Goal: Information Seeking & Learning: Understand process/instructions

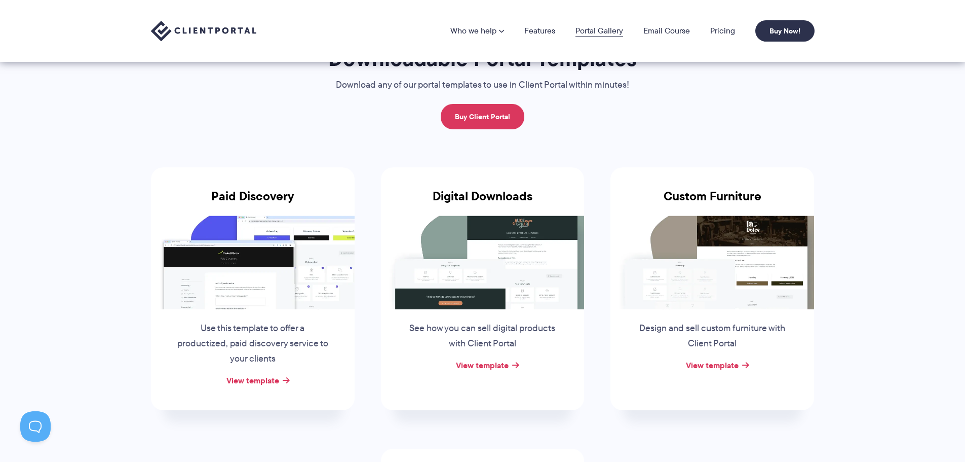
click at [589, 32] on link "Portal Gallery" at bounding box center [600, 31] width 48 height 8
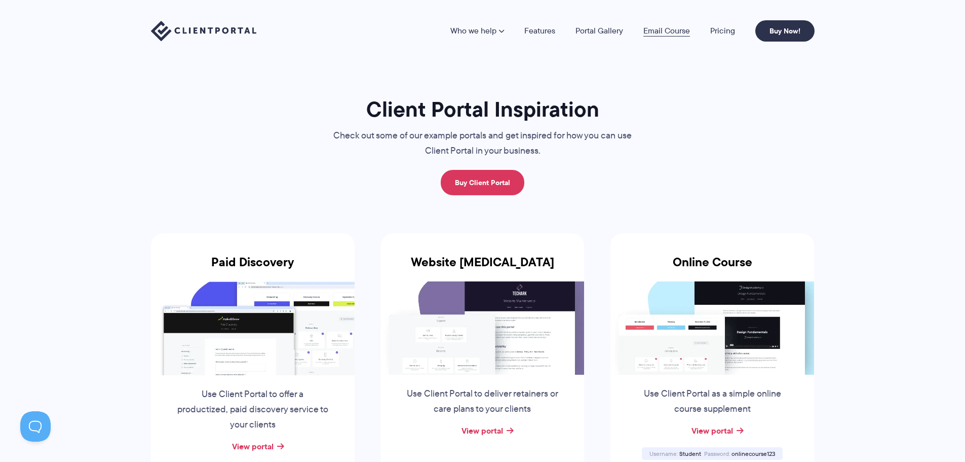
click at [677, 32] on link "Email Course" at bounding box center [667, 31] width 47 height 8
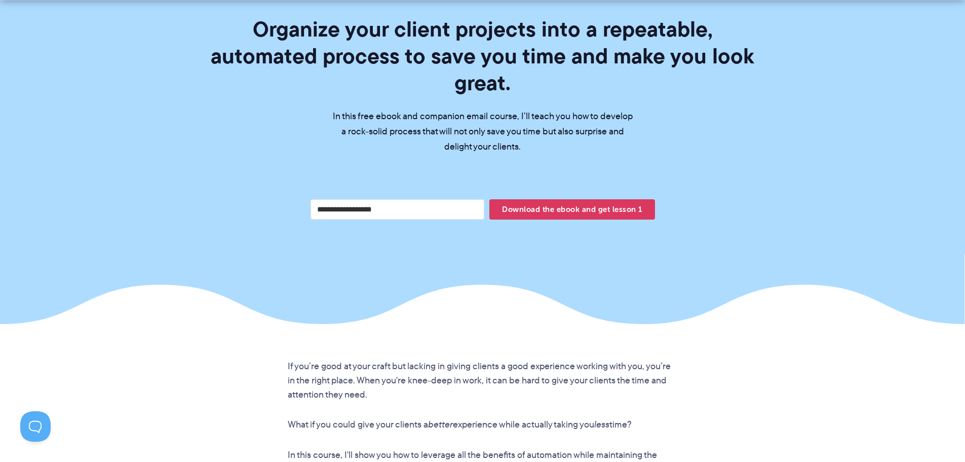
scroll to position [405, 0]
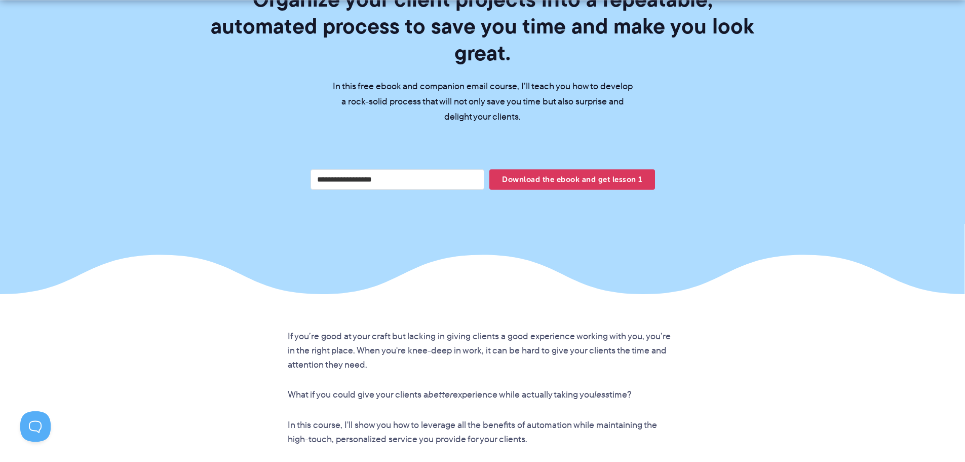
click at [394, 169] on input "Your email address" at bounding box center [398, 179] width 174 height 20
type input "**********"
click at [573, 171] on span "Download the ebook and get lesson 1" at bounding box center [572, 179] width 165 height 17
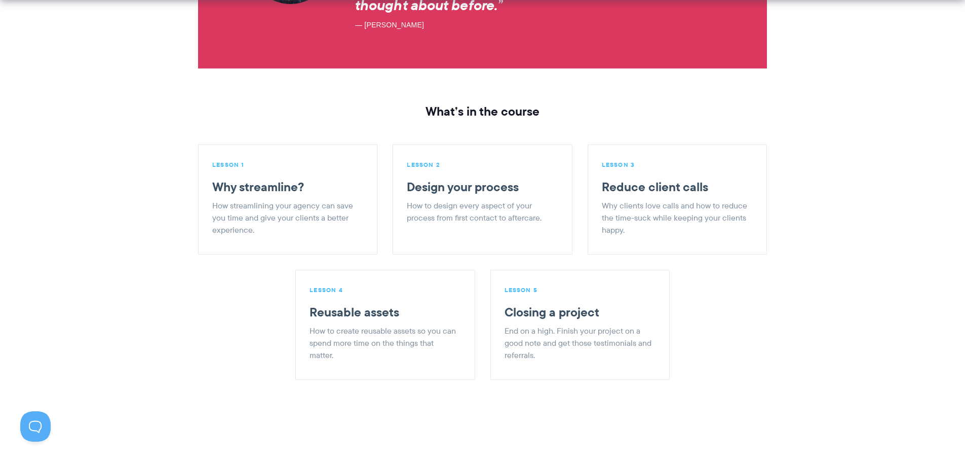
scroll to position [1216, 0]
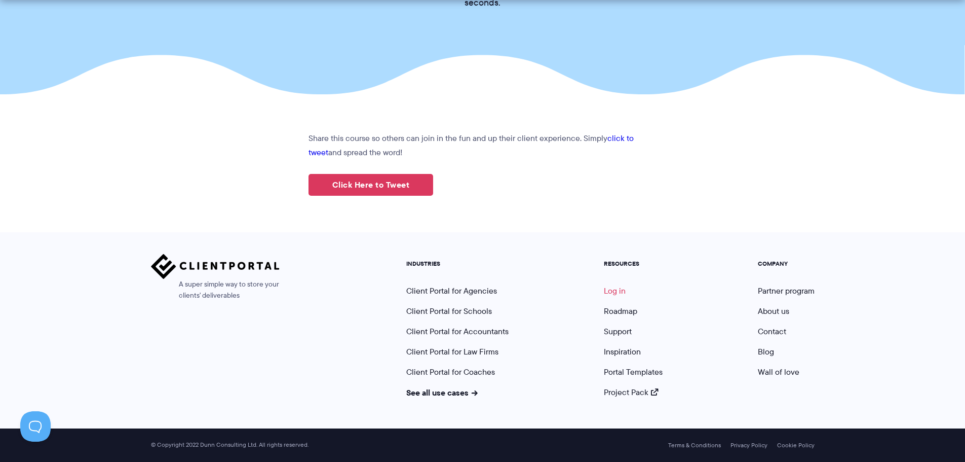
click at [616, 290] on link "Log in" at bounding box center [615, 291] width 22 height 12
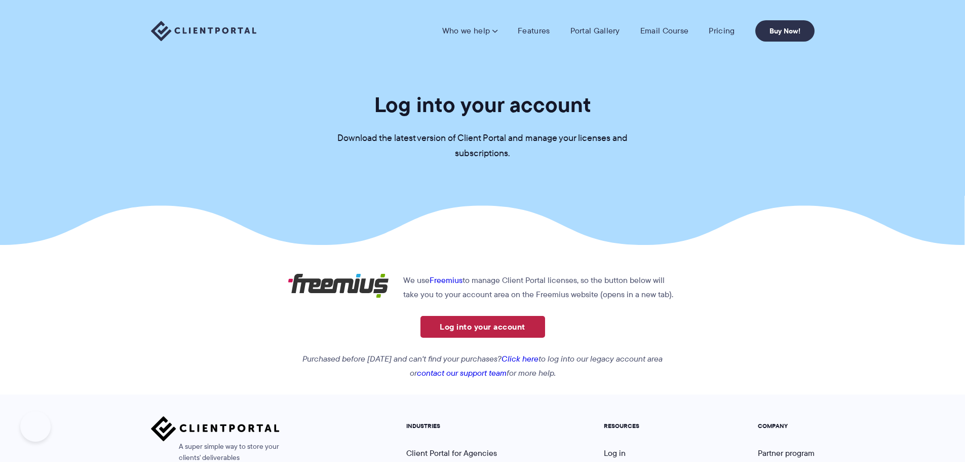
click at [505, 329] on link "Log into your account" at bounding box center [483, 327] width 125 height 22
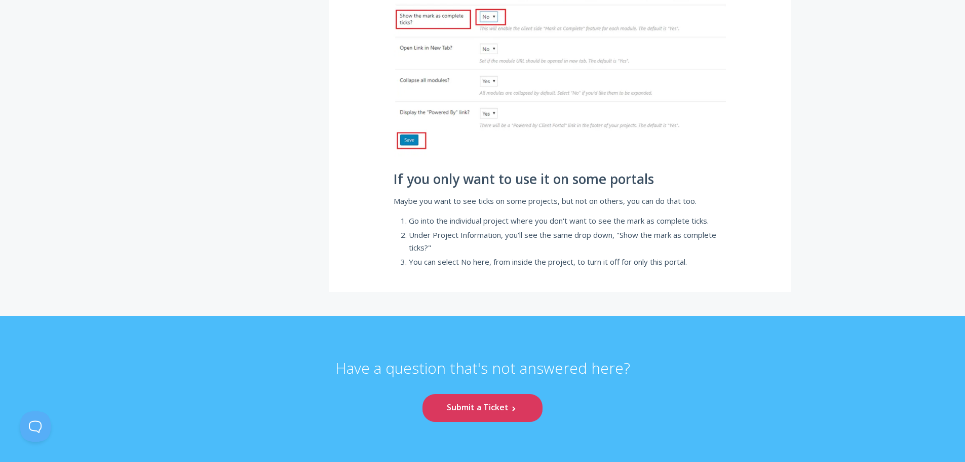
scroll to position [811, 0]
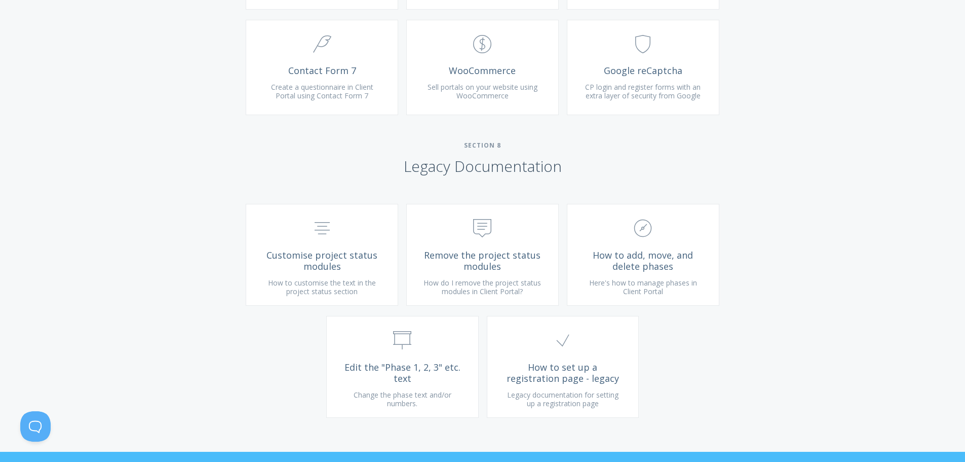
scroll to position [2382, 0]
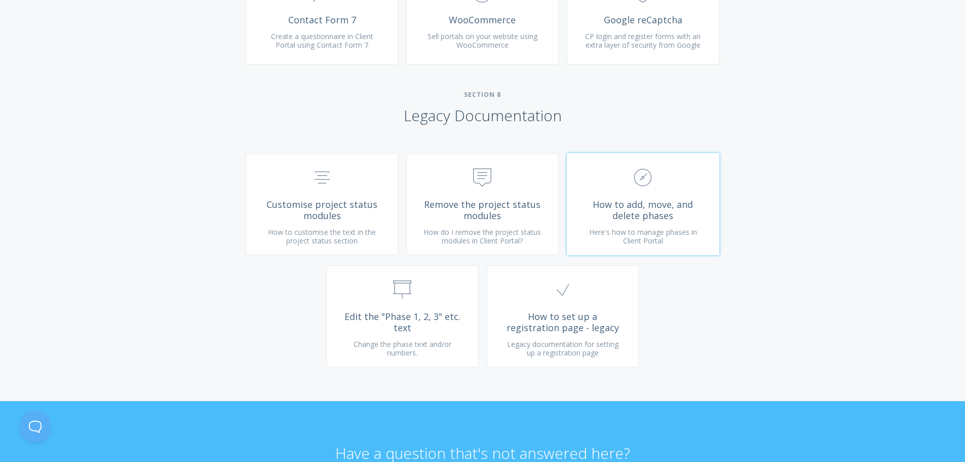
click at [664, 194] on span ".st0{fill:none;stroke:#000000;stroke-width:2;stroke-miterlimit:10;} Untitled-18" at bounding box center [643, 178] width 121 height 31
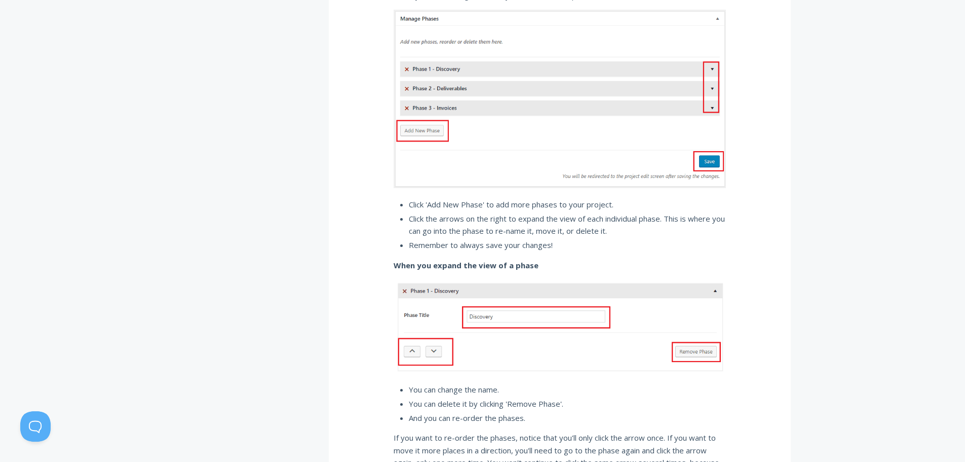
scroll to position [640, 0]
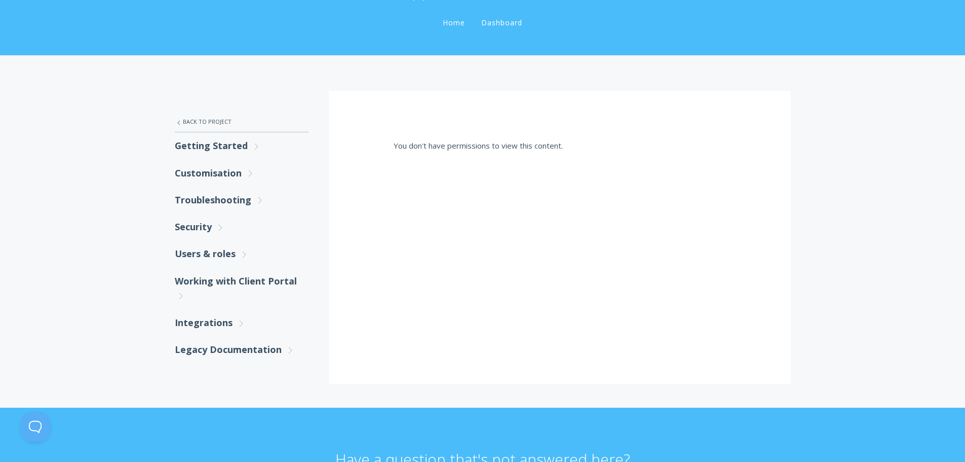
scroll to position [101, 0]
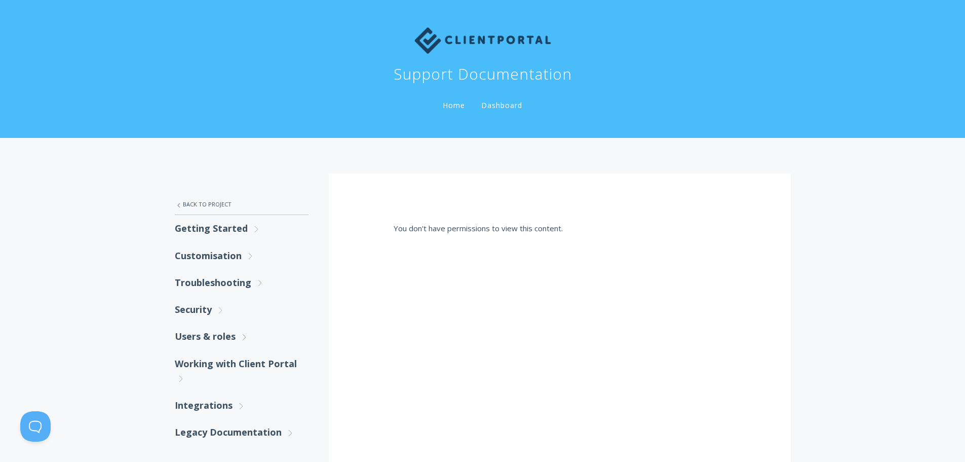
click at [445, 102] on link "Home" at bounding box center [454, 105] width 26 height 10
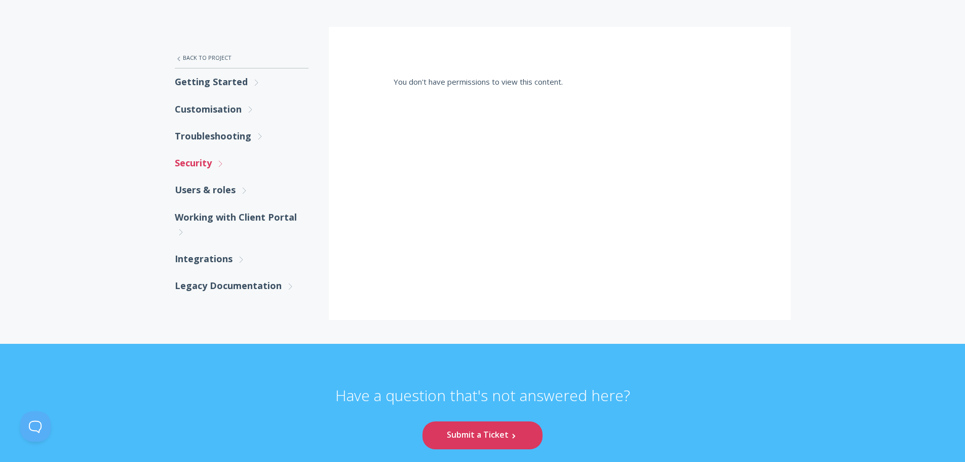
scroll to position [152, 0]
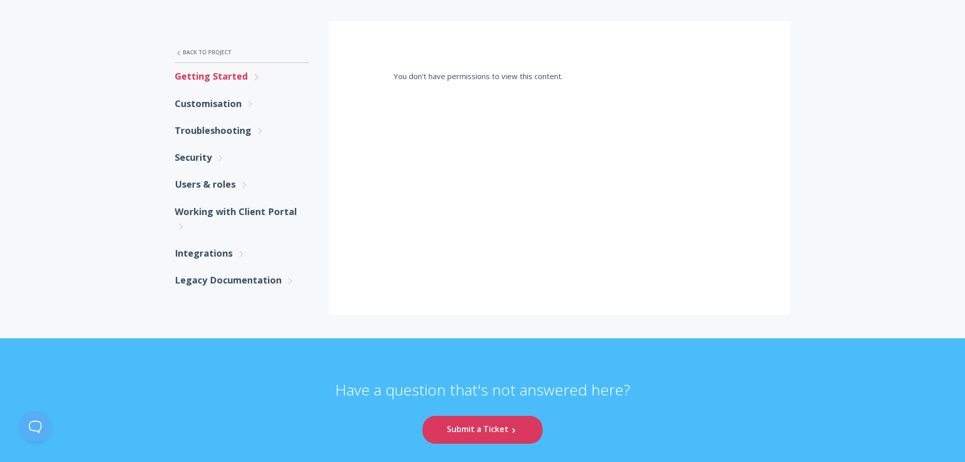
click at [229, 76] on link "Getting Started .st0{fill:none;stroke:#000000;stroke-width:2;stroke-miterlimit:…" at bounding box center [242, 76] width 134 height 27
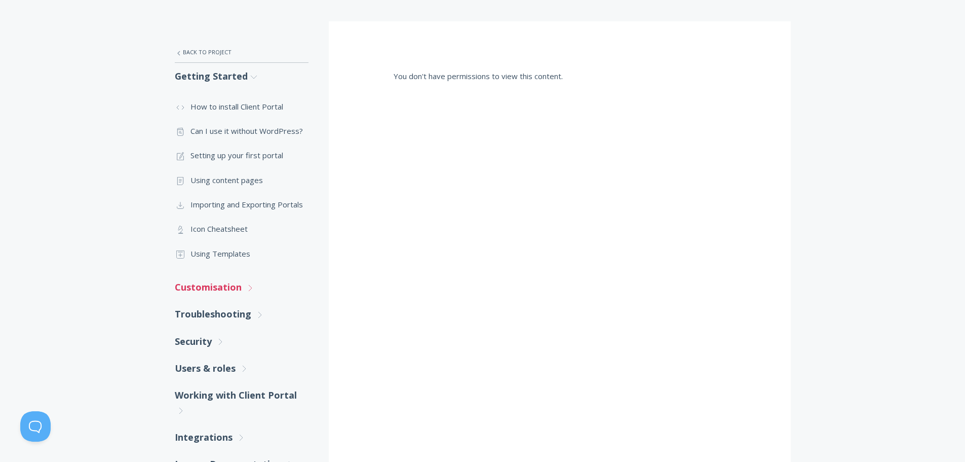
click at [218, 292] on link "Customisation .st0{fill:none;stroke:#000000;stroke-width:2;stroke-miterlimit:10…" at bounding box center [242, 287] width 134 height 27
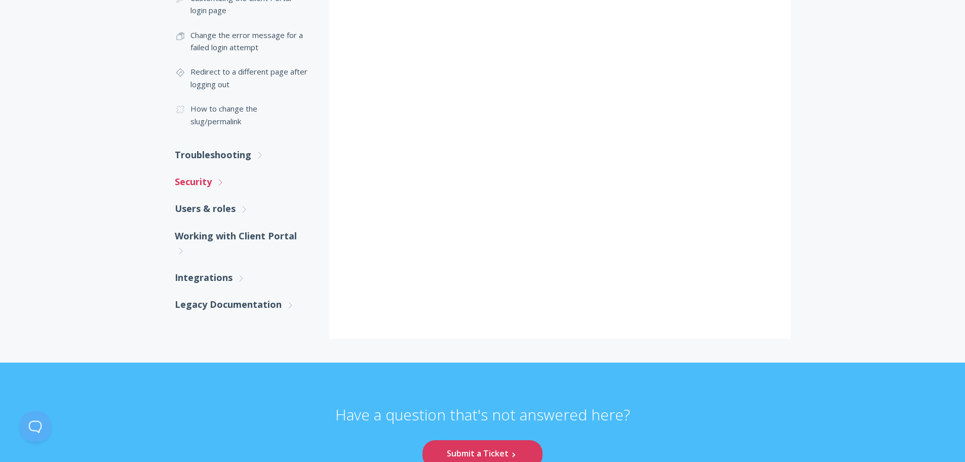
scroll to position [608, 0]
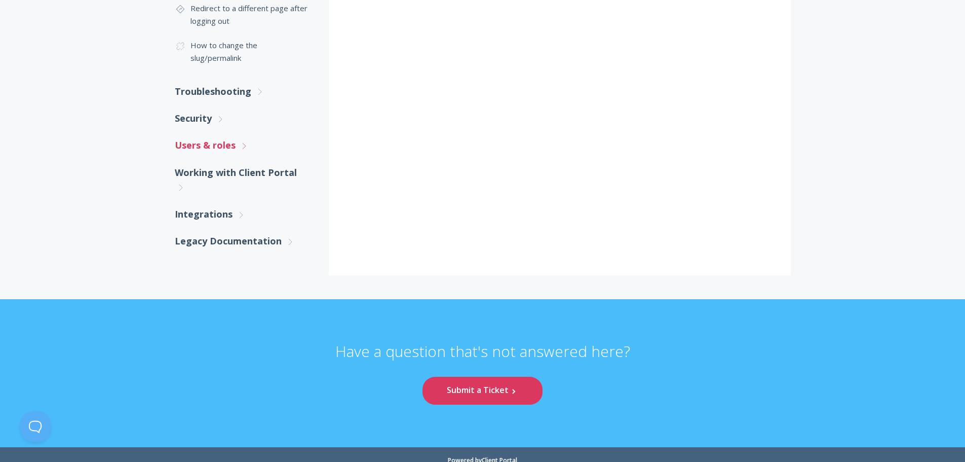
click at [212, 148] on link "Users & roles .st0{fill:none;stroke:#000000;stroke-width:2;stroke-miterlimit:10…" at bounding box center [242, 145] width 134 height 27
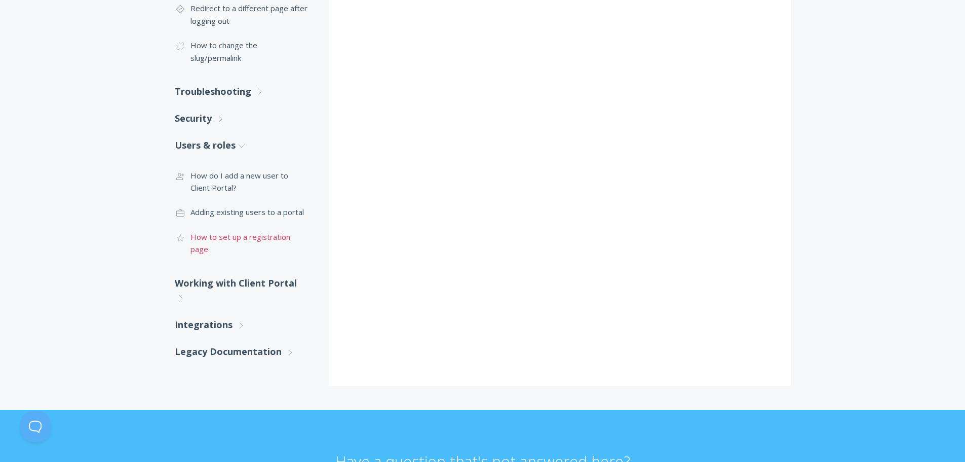
click at [223, 239] on link ".cls-1{fill:none;stroke:#000;stroke-miterlimit:10;stroke-width:2px;} 1. General…" at bounding box center [242, 243] width 134 height 37
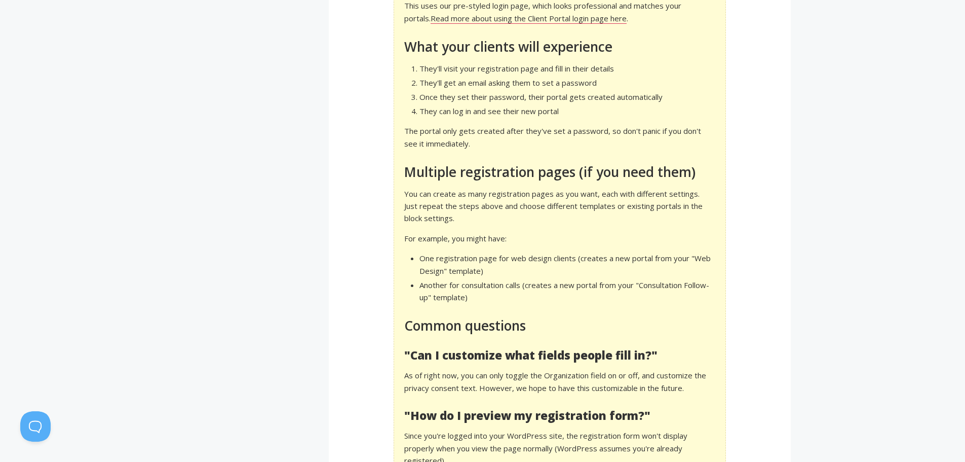
scroll to position [1723, 0]
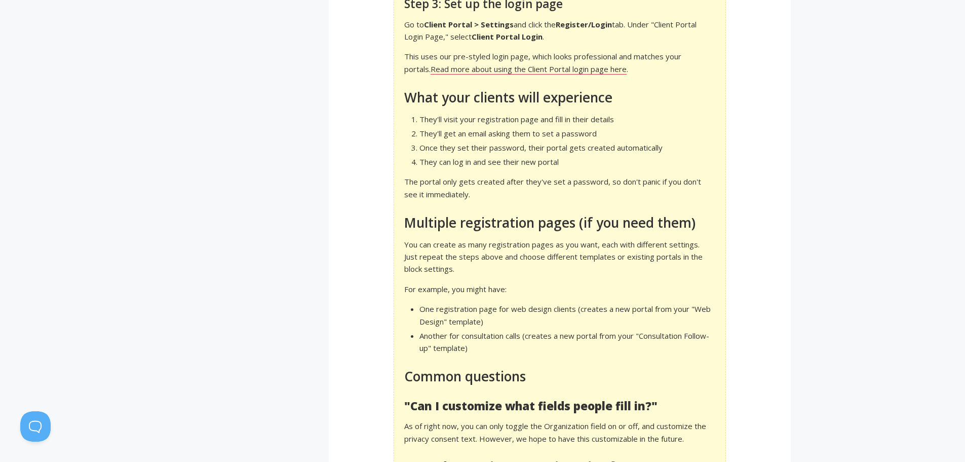
click at [497, 34] on strong "Client Portal Login" at bounding box center [507, 36] width 71 height 10
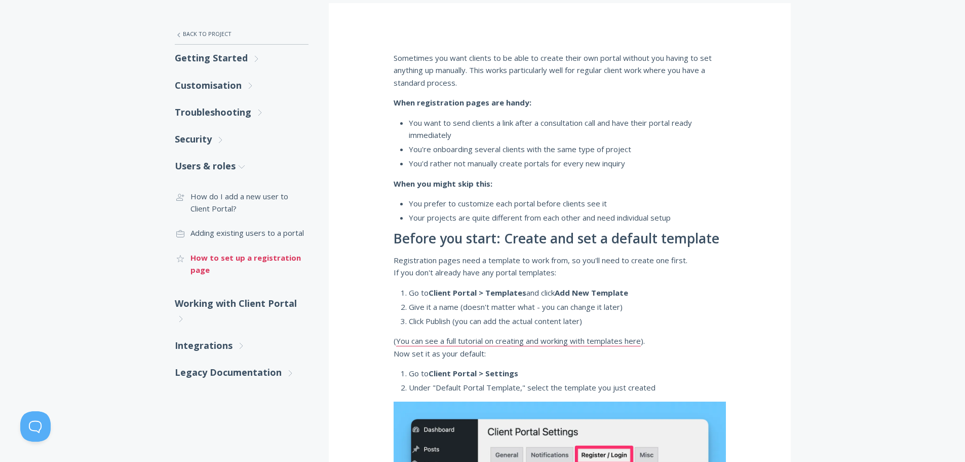
scroll to position [152, 0]
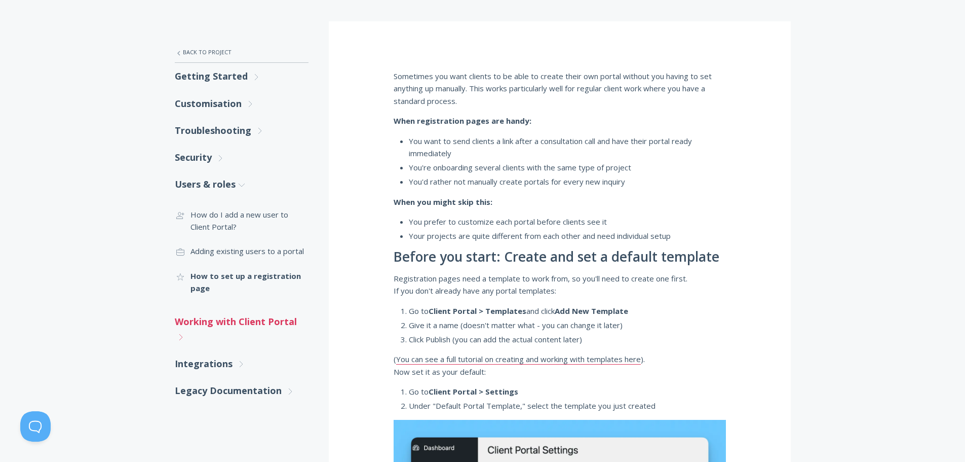
click at [185, 340] on icon ".st0{fill:none;stroke:#000000;stroke-width:2;stroke-miterlimit:10;} Untitled-27" at bounding box center [180, 336] width 9 height 9
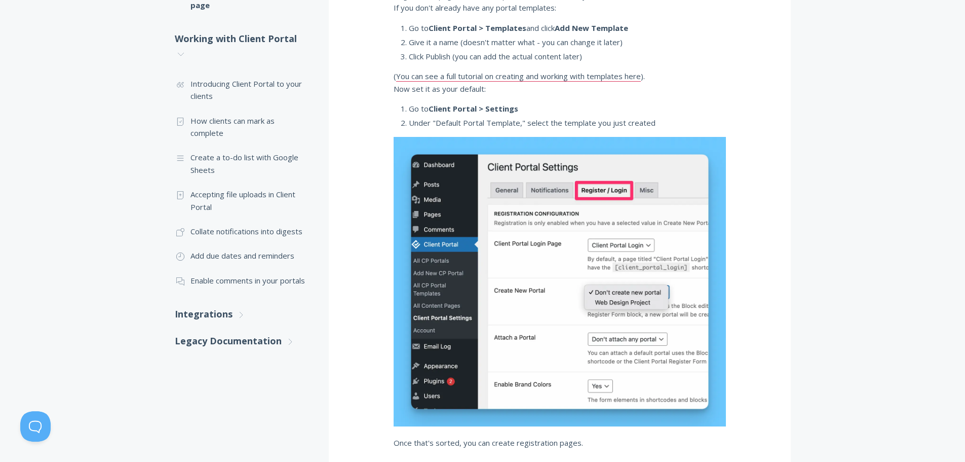
scroll to position [456, 0]
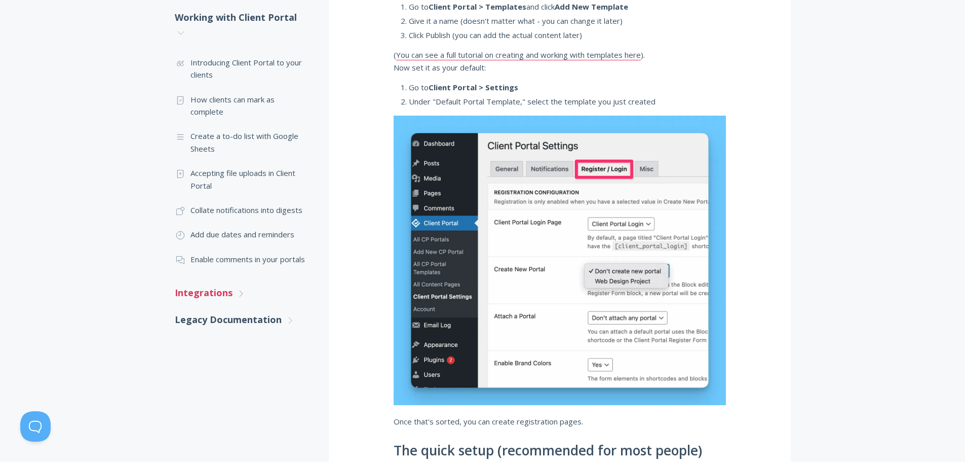
click at [237, 295] on icon ".st0{fill:none;stroke:#000000;stroke-width:2;stroke-miterlimit:10;} Untitled-27" at bounding box center [241, 293] width 9 height 9
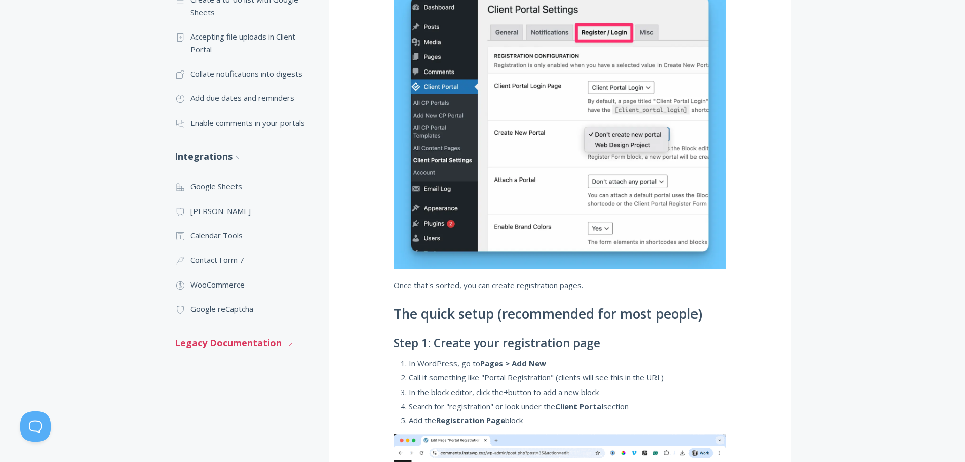
scroll to position [608, 0]
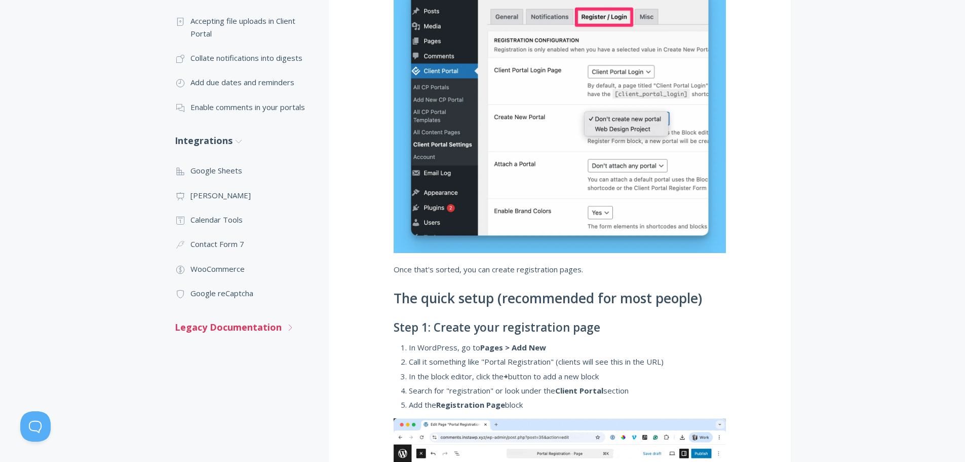
click at [281, 329] on link "Legacy Documentation .st0{fill:none;stroke:#000000;stroke-width:2;stroke-miterl…" at bounding box center [242, 327] width 134 height 27
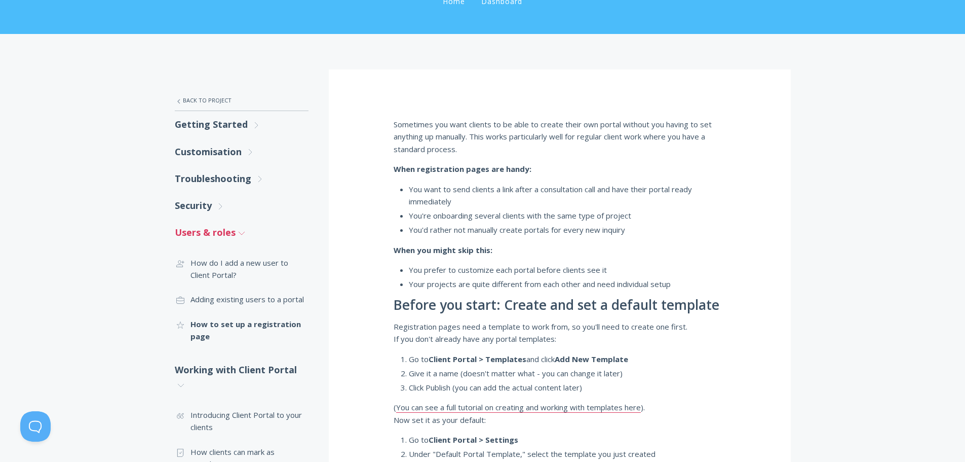
scroll to position [101, 0]
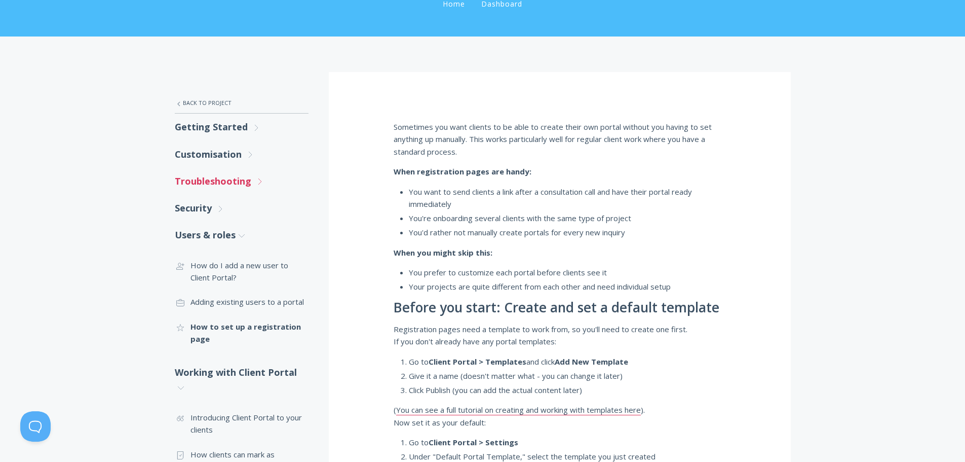
click at [251, 182] on link "Troubleshooting .st0{fill:none;stroke:#000000;stroke-width:2;stroke-miterlimit:…" at bounding box center [242, 181] width 134 height 27
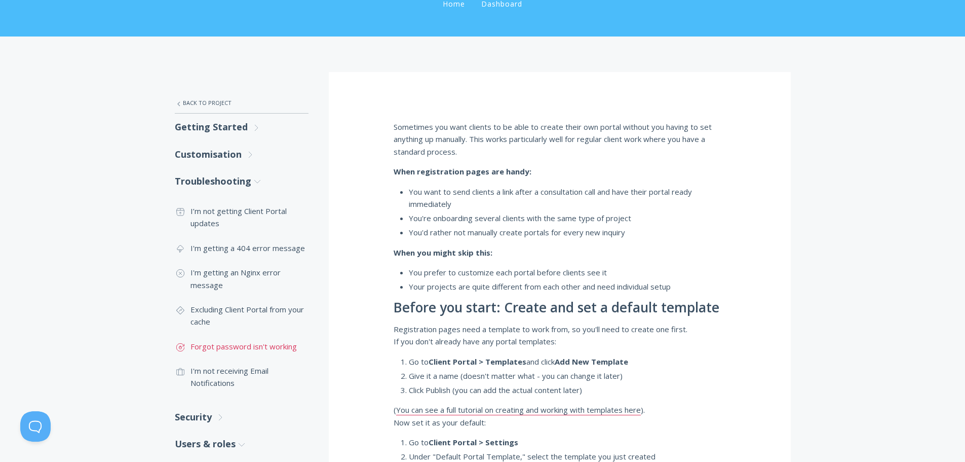
click at [248, 344] on link ".st0{fill:none;stroke:#000000;stroke-width:2;stroke-miterlimit:10;} Untitled-17…" at bounding box center [242, 346] width 134 height 24
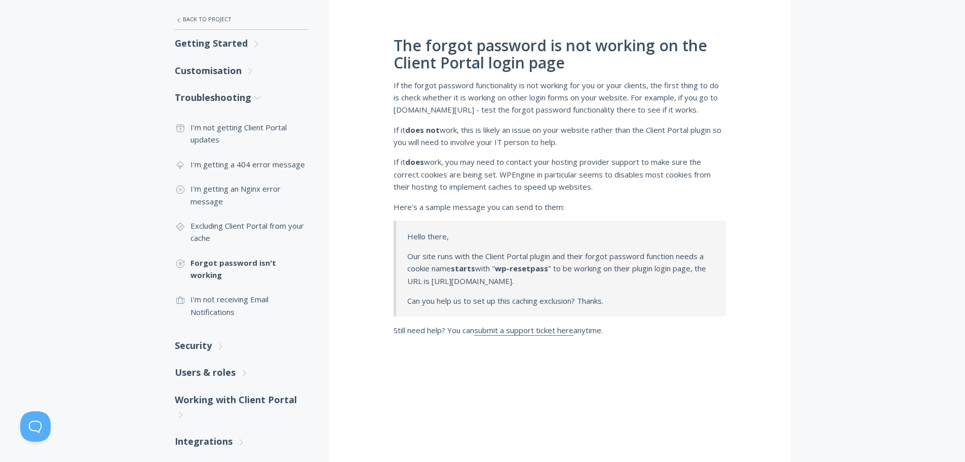
scroll to position [203, 0]
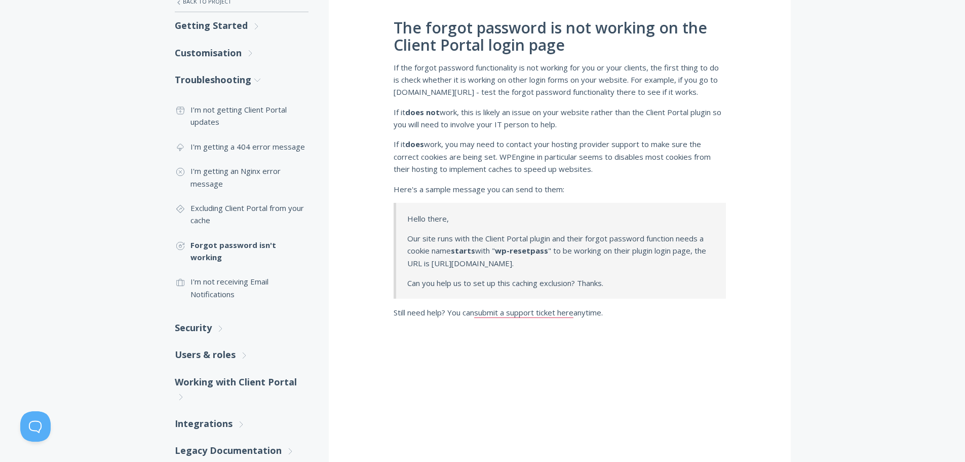
drag, startPoint x: 630, startPoint y: 287, endPoint x: 538, endPoint y: 258, distance: 97.0
click at [538, 258] on p "Our site runs with the Client Portal plugin and their forgot password function …" at bounding box center [560, 250] width 307 height 37
click at [253, 213] on link ".st0{fill:none;stroke:#000000;stroke-width:2;stroke-miterlimit:10;} Untitled-24…" at bounding box center [242, 214] width 134 height 37
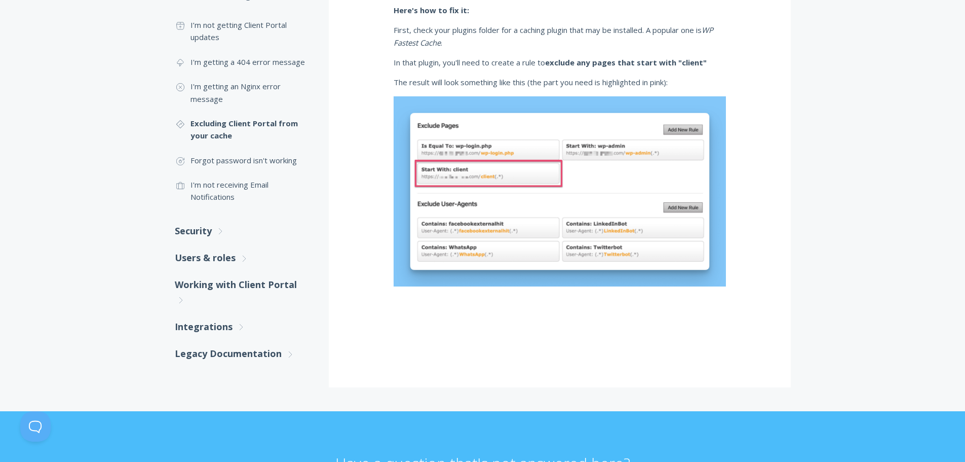
scroll to position [253, 0]
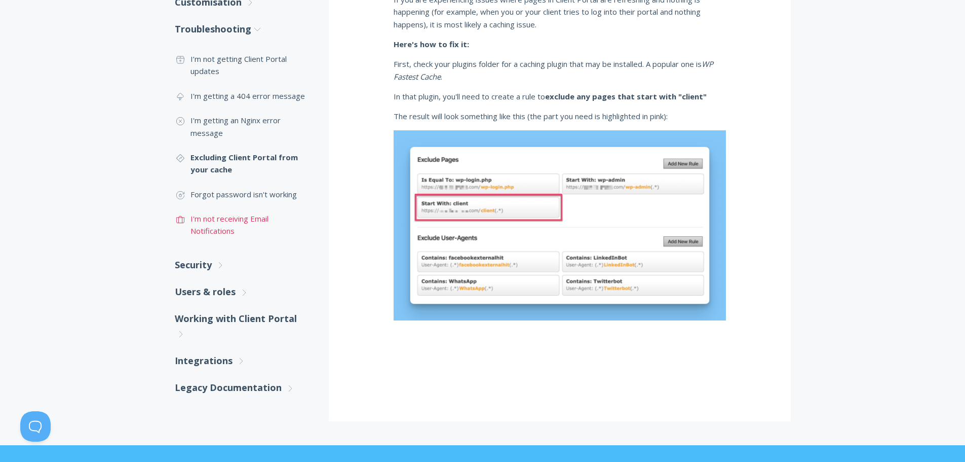
click at [243, 232] on link ".st0{fill:none;stroke:#000000;stroke-width:2;stroke-miterlimit:10;} Untitled-20…" at bounding box center [242, 224] width 134 height 37
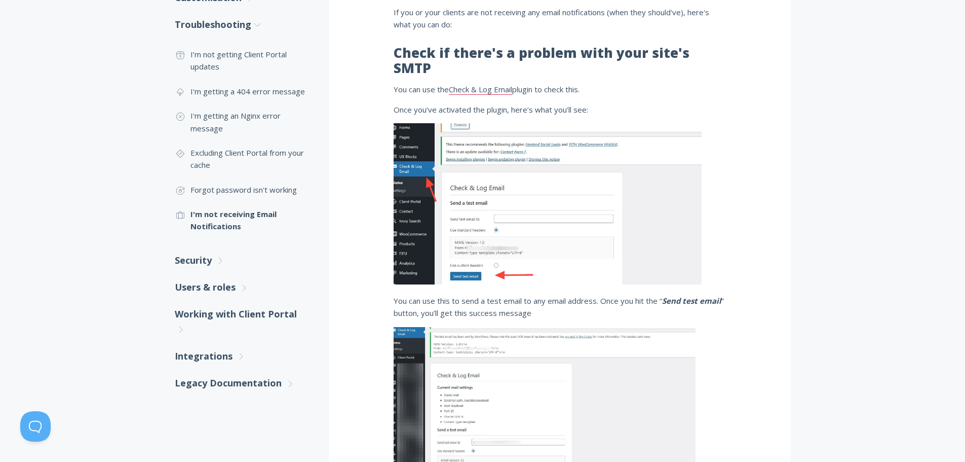
scroll to position [253, 0]
